Goal: Information Seeking & Learning: Learn about a topic

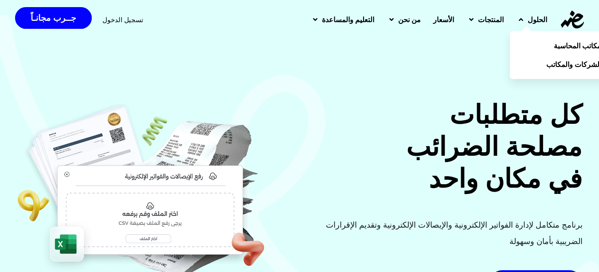
click at [519, 22] on icon at bounding box center [520, 19] width 4 height 7
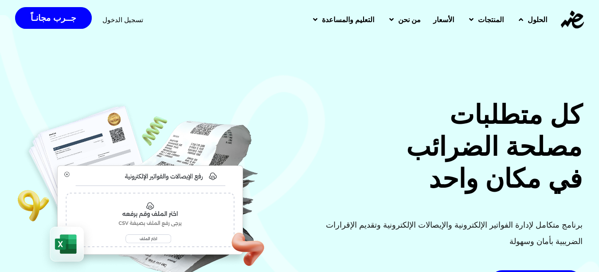
click at [519, 22] on icon at bounding box center [520, 19] width 4 height 7
click at [436, 17] on span "الأسعار" at bounding box center [443, 19] width 21 height 11
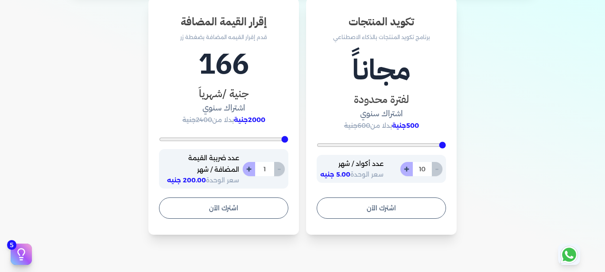
scroll to position [532, 0]
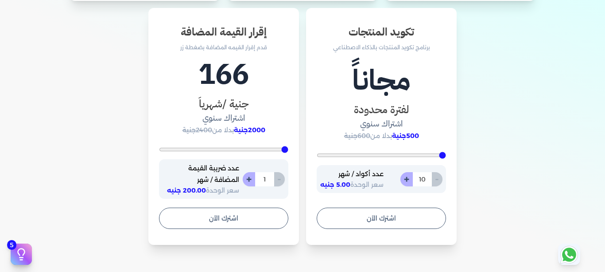
type input "3"
type input "4"
type input "5"
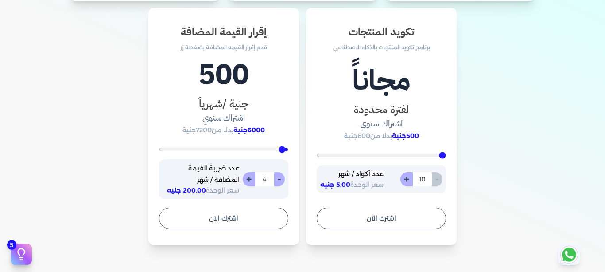
type input "5"
type input "6"
type input "7"
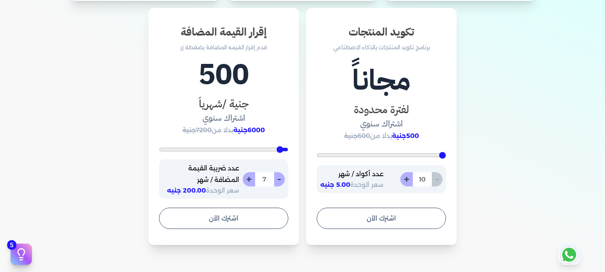
type input "8"
type input "9"
type input "10"
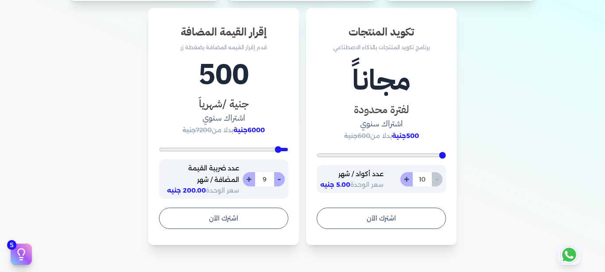
type input "10"
type input "11"
type input "13"
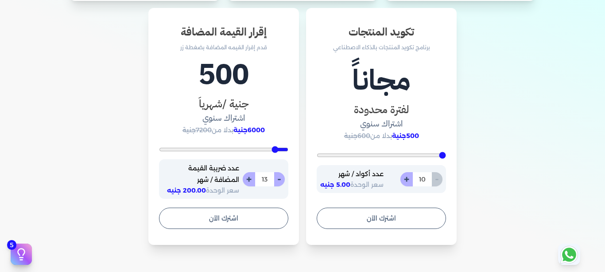
type input "14"
type input "16"
type input "17"
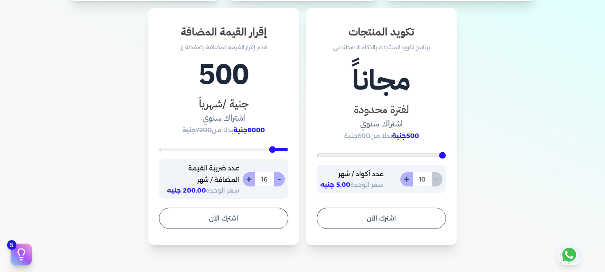
type input "17"
type input "18"
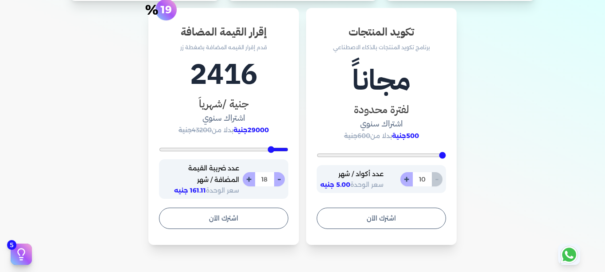
type input "22"
type input "33"
type input "49"
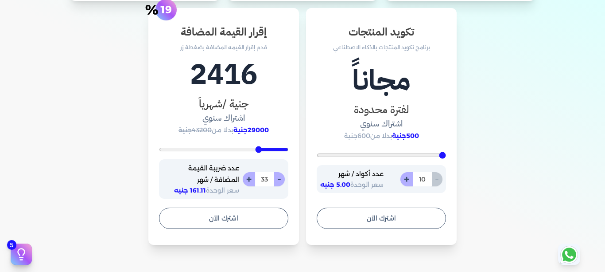
type input "49"
type input "57"
type input "60"
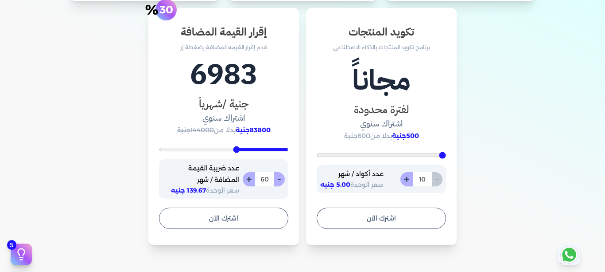
type input "64"
type input "80"
type input "104"
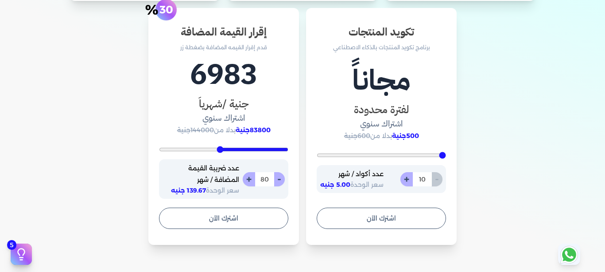
type input "104"
type input "124"
type input "141"
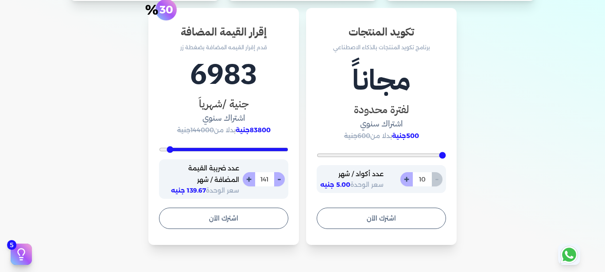
type input "150"
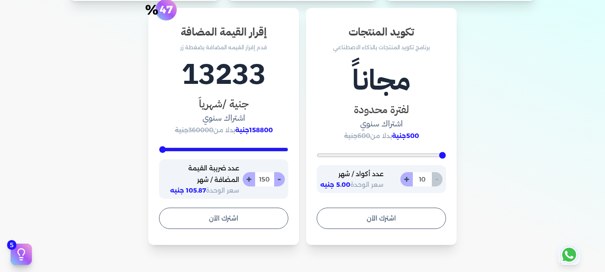
type input "129"
type input "94"
type input "90"
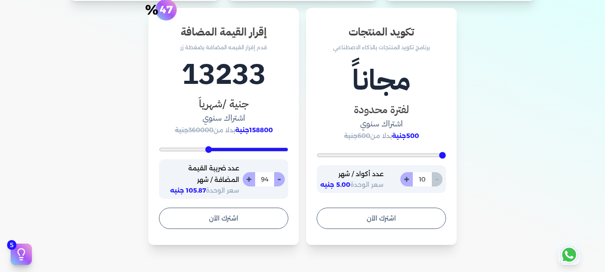
type input "90"
type input "89"
type input "87"
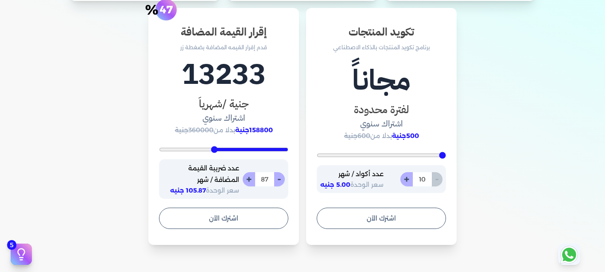
type input "84"
type input "82"
type input "77"
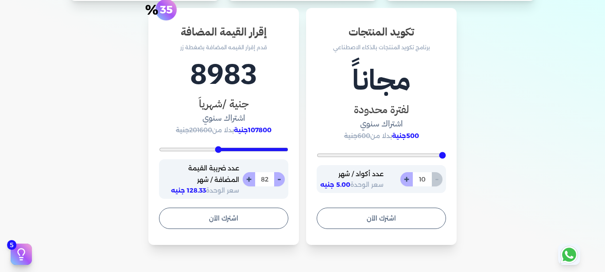
type input "77"
type input "67"
type input "52"
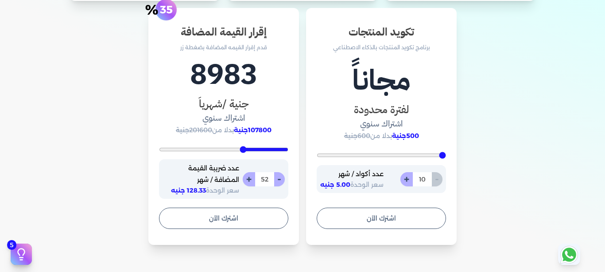
type input "41"
type input "31"
type input "24"
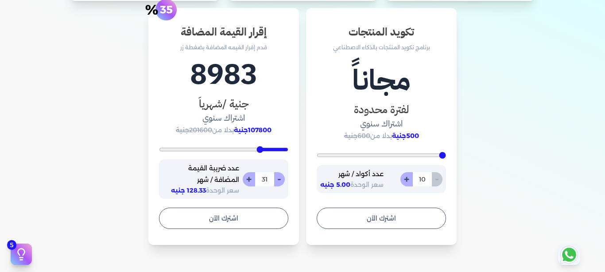
type input "24"
type input "18"
type input "17"
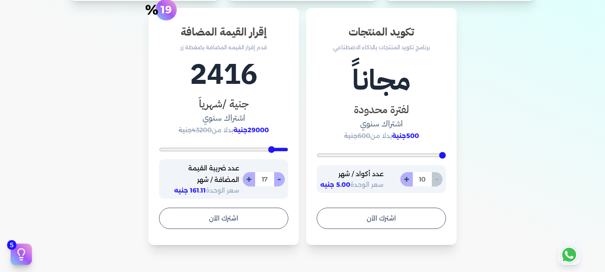
type input "6"
type input "1"
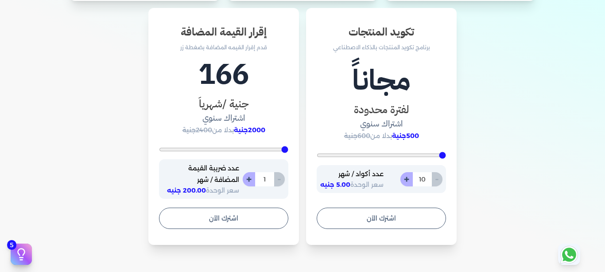
type input "4"
type input "12"
type input "18"
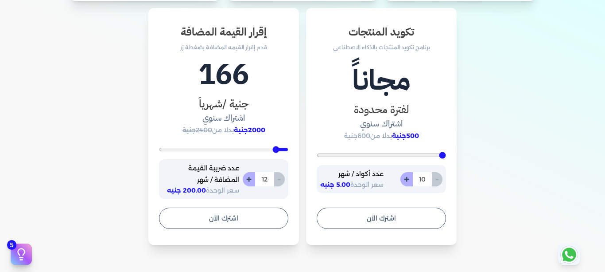
type input "18"
type input "19"
type input "26"
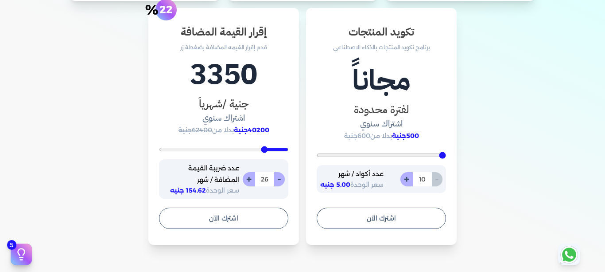
type input "46"
type input "80"
type input "102"
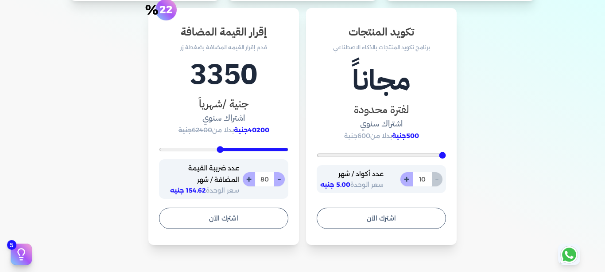
type input "102"
type input "113"
type input "117"
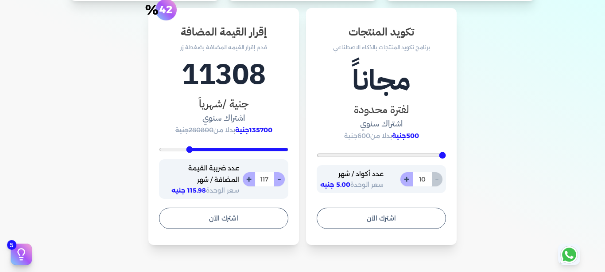
type input "116"
type input "113"
type input "112"
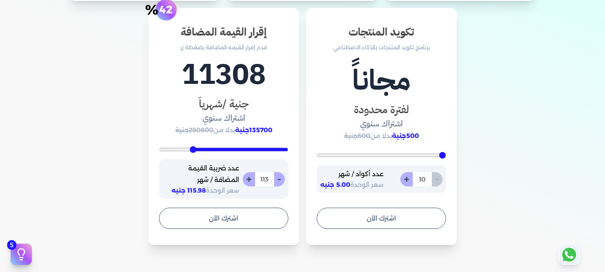
type input "112"
type input "111"
type input "110"
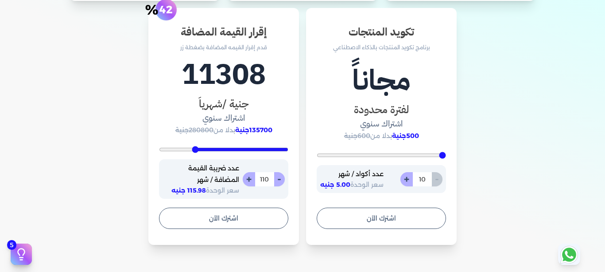
type input "109"
type input "108"
type input "107"
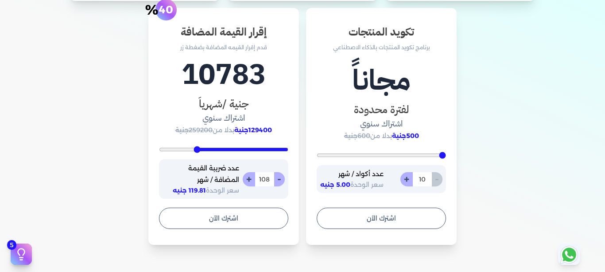
type input "107"
type input "106"
type input "105"
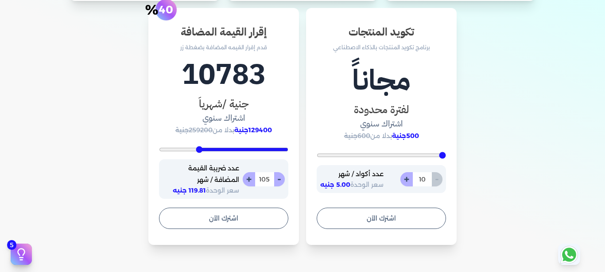
type input "104"
type input "101"
type input "99"
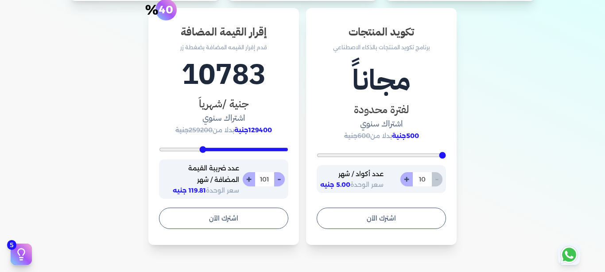
type input "99"
type input "93"
type input "87"
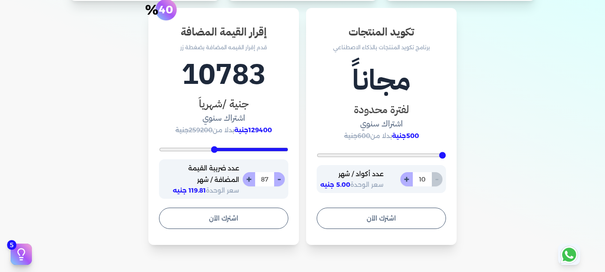
type input "83"
type input "80"
type input "79"
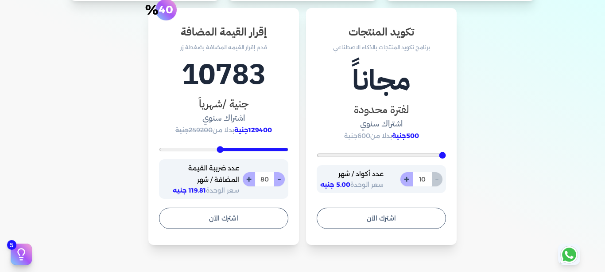
type input "79"
type input "77"
type input "73"
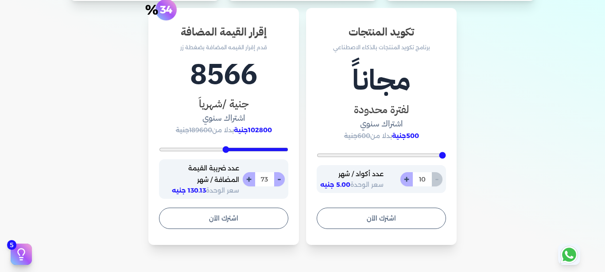
type input "69"
type input "65"
type input "64"
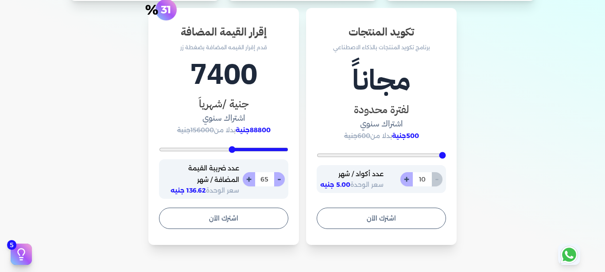
type input "64"
type input "61"
type input "56"
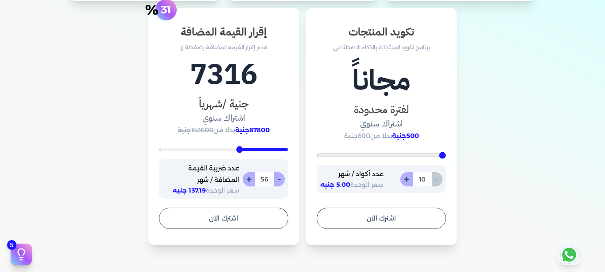
type input "50"
type input "46"
type input "45"
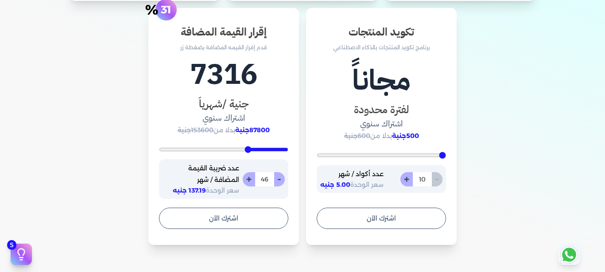
type input "45"
type input "44"
type input "42"
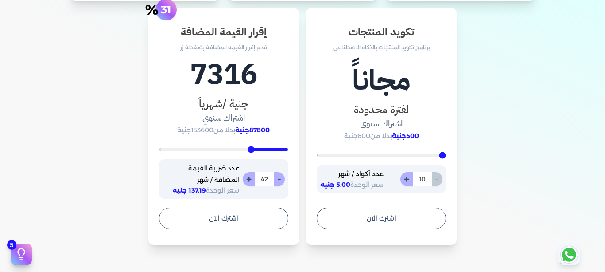
type input "41"
type input "40"
type input "36"
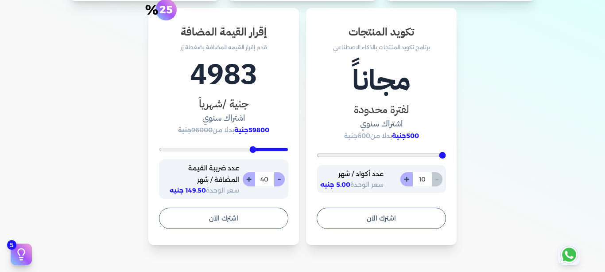
type input "36"
type input "16"
type input "1"
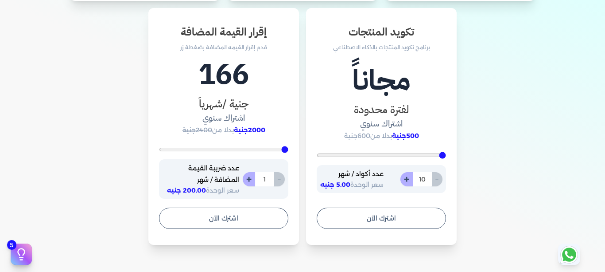
drag, startPoint x: 286, startPoint y: 149, endPoint x: 359, endPoint y: 170, distance: 76.4
click at [288, 151] on input "range" at bounding box center [223, 150] width 129 height 4
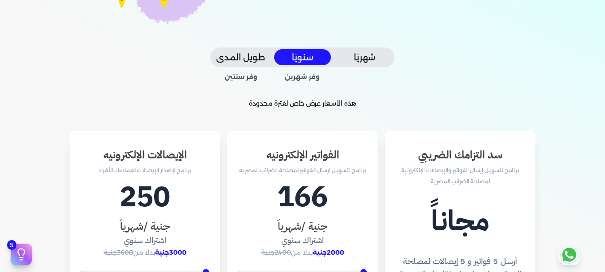
scroll to position [44, 0]
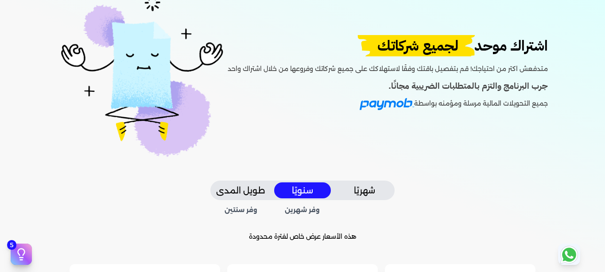
click at [253, 189] on button "طويل المدى" at bounding box center [240, 190] width 57 height 16
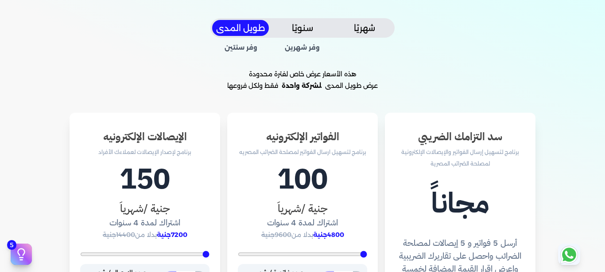
scroll to position [310, 0]
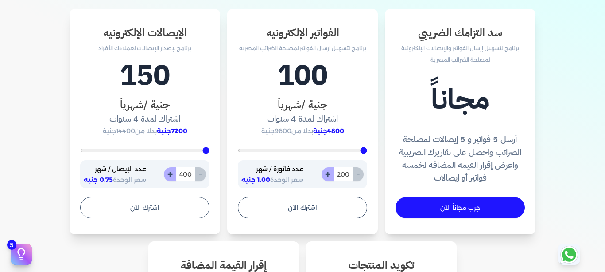
click at [325, 175] on button "+" at bounding box center [328, 174] width 12 height 14
type input "201"
click at [330, 175] on button "+" at bounding box center [328, 174] width 12 height 14
type input "202"
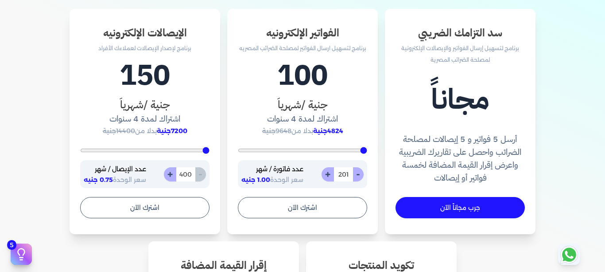
type input "202"
click at [330, 175] on button "+" at bounding box center [328, 174] width 12 height 14
type input "203"
click at [330, 175] on button "+" at bounding box center [328, 174] width 12 height 14
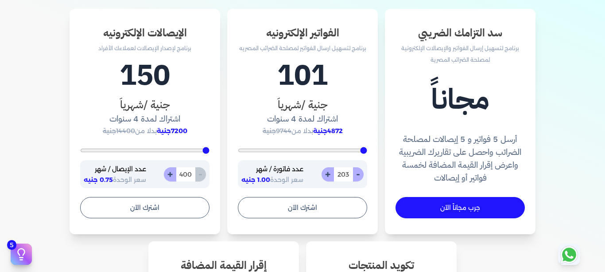
type input "204"
click at [330, 175] on button "+" at bounding box center [328, 174] width 12 height 14
type input "205"
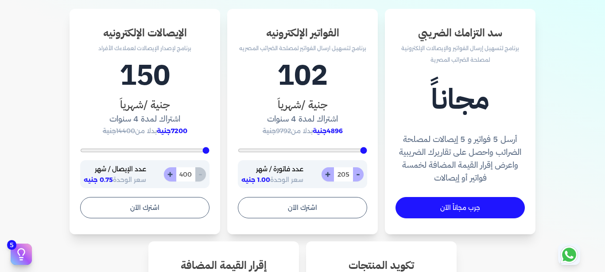
click at [330, 175] on button "+" at bounding box center [328, 174] width 12 height 14
type input "206"
click at [330, 175] on button "+" at bounding box center [328, 174] width 12 height 14
type input "207"
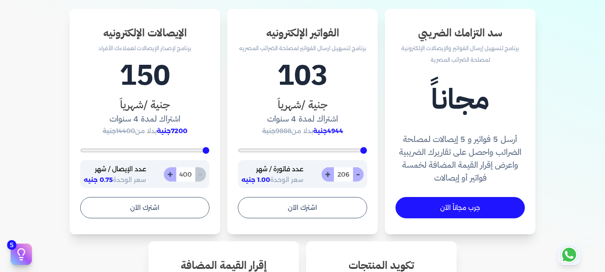
type input "207"
click at [330, 175] on button "+" at bounding box center [328, 174] width 12 height 14
type input "208"
click at [330, 175] on button "+" at bounding box center [328, 174] width 12 height 14
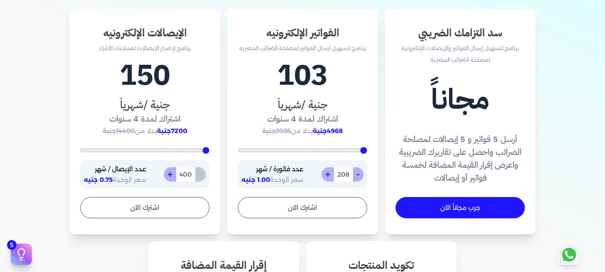
type input "209"
click at [330, 175] on button "+" at bounding box center [328, 174] width 12 height 14
type input "210"
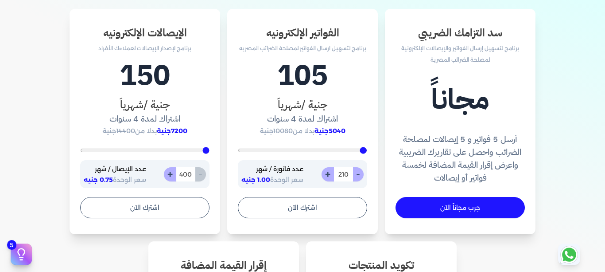
click at [330, 175] on button "+" at bounding box center [328, 174] width 12 height 14
type input "211"
click at [330, 175] on button "+" at bounding box center [328, 174] width 12 height 14
type input "212"
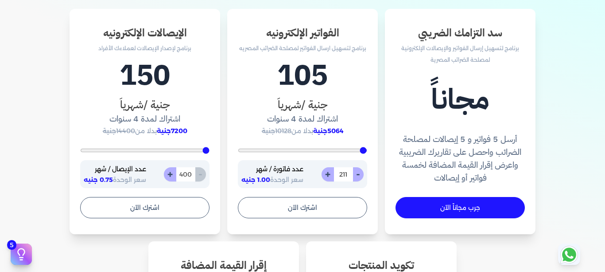
type input "212"
click at [362, 172] on button "-" at bounding box center [358, 174] width 11 height 14
type input "211"
click at [362, 172] on button "-" at bounding box center [358, 174] width 11 height 14
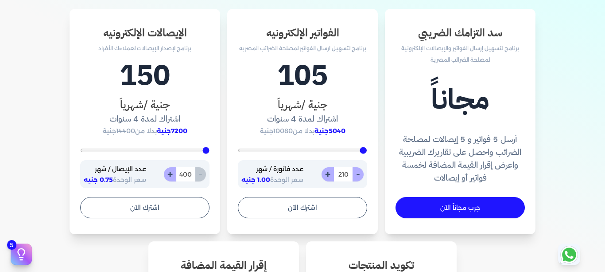
click at [362, 172] on button "-" at bounding box center [358, 174] width 11 height 14
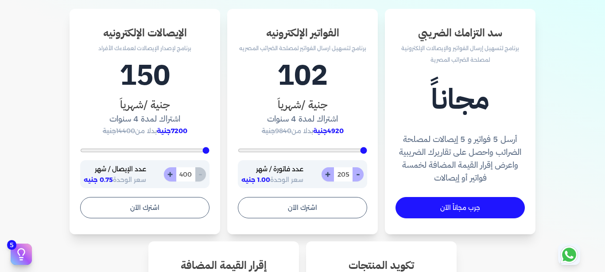
click at [362, 172] on button "-" at bounding box center [358, 174] width 11 height 14
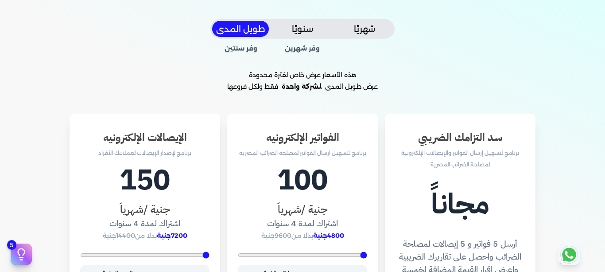
scroll to position [222, 0]
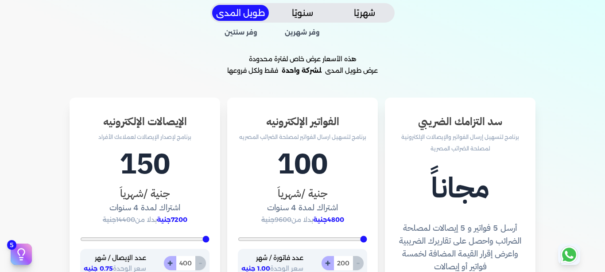
click at [372, 3] on div "شهريًا سنويًا طويل المدى" at bounding box center [302, 13] width 184 height 20
click at [372, 11] on button "شهريًا" at bounding box center [364, 13] width 57 height 16
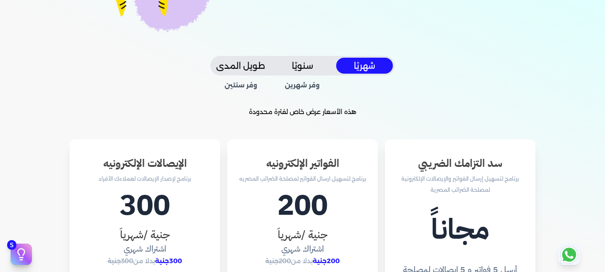
scroll to position [0, 0]
